Goal: Task Accomplishment & Management: Manage account settings

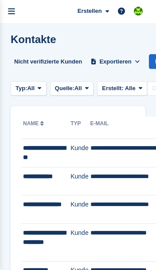
click at [15, 9] on icon "menu" at bounding box center [11, 12] width 7 height 8
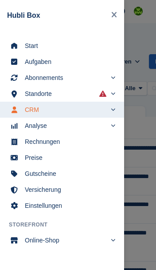
click at [26, 40] on span "Start" at bounding box center [68, 45] width 86 height 12
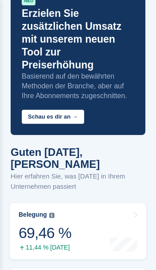
scroll to position [50, 0]
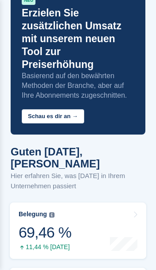
click at [27, 223] on div "69,46 %" at bounding box center [45, 232] width 53 height 18
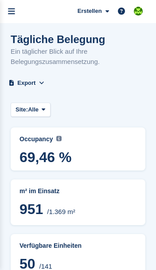
click at [14, 9] on icon "menu" at bounding box center [11, 12] width 7 height 8
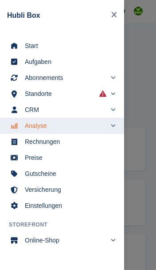
click at [30, 50] on span "Start" at bounding box center [68, 45] width 86 height 12
click at [138, 162] on div "main navigation" at bounding box center [78, 135] width 156 height 270
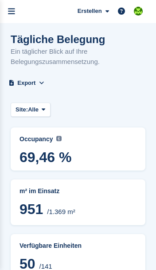
click at [12, 12] on icon "menu" at bounding box center [11, 12] width 7 height 8
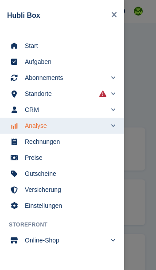
click at [24, 43] on link "Start" at bounding box center [62, 46] width 124 height 16
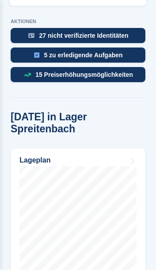
scroll to position [434, 0]
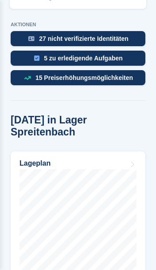
scroll to position [436, 0]
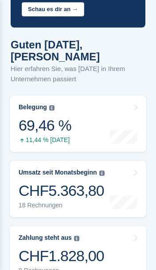
click at [24, 247] on div "CHF1.828,00" at bounding box center [62, 256] width 86 height 18
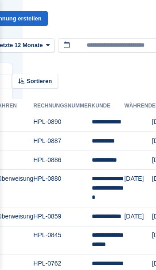
scroll to position [64, 134]
